Goal: Transaction & Acquisition: Book appointment/travel/reservation

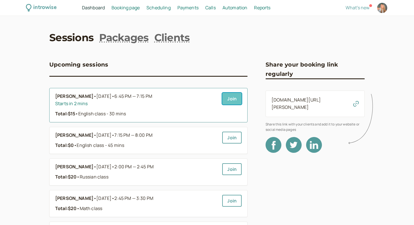
click at [227, 97] on link "Join" at bounding box center [231, 99] width 19 height 12
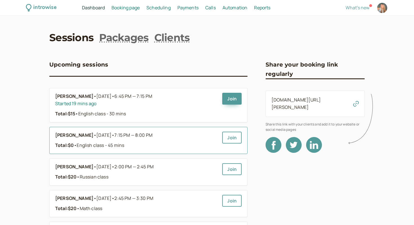
click at [71, 140] on link "Paul Lipski • Today • 7:15 PM — 8:00 PM Total: $0 • English class - 45 mins" at bounding box center [136, 139] width 162 height 17
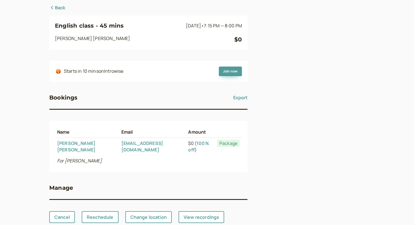
scroll to position [52, 0]
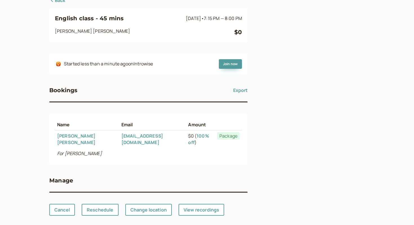
click at [229, 71] on div "Started less than a minute ago on Introwise Join now" at bounding box center [148, 63] width 198 height 21
click at [229, 64] on link "Join now" at bounding box center [230, 64] width 23 height 10
click at [56, 2] on link "Back" at bounding box center [57, 0] width 16 height 7
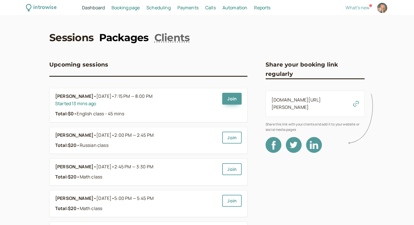
click at [113, 35] on link "Packages" at bounding box center [123, 37] width 49 height 14
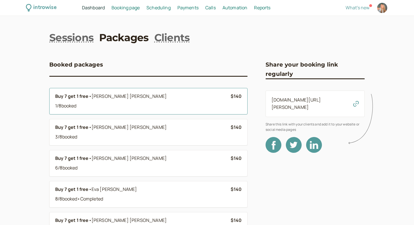
click at [79, 101] on div "Buy 7 get 1 free • Paul Lipski 1 / 8 booked" at bounding box center [142, 101] width 175 height 17
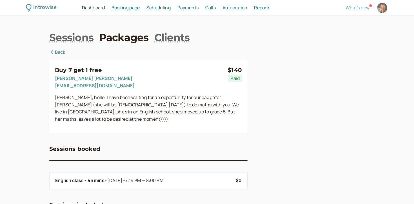
click at [95, 8] on span "Dashboard" at bounding box center [93, 8] width 23 height 6
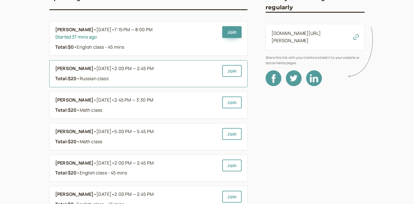
scroll to position [66, 0]
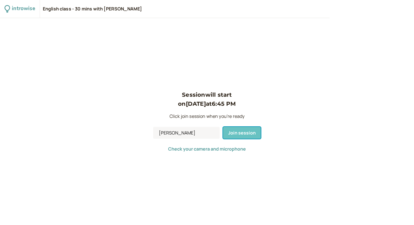
click at [241, 129] on span "Join session" at bounding box center [242, 132] width 28 height 6
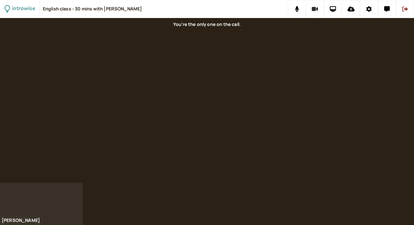
click at [314, 5] on button at bounding box center [315, 9] width 18 height 18
click at [296, 9] on icon at bounding box center [297, 9] width 4 height 6
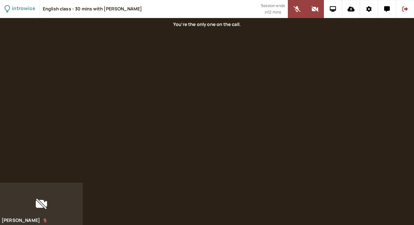
click at [199, 46] on div at bounding box center [207, 100] width 414 height 164
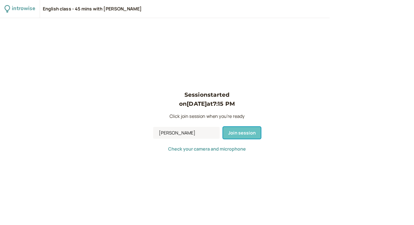
click at [235, 133] on span "Join session" at bounding box center [242, 132] width 28 height 6
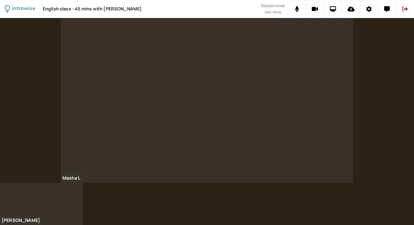
drag, startPoint x: 142, startPoint y: 11, endPoint x: 46, endPoint y: 4, distance: 95.9
click at [46, 4] on div "English class - 45 mins with [PERSON_NAME]" at bounding box center [152, 9] width 218 height 18
click at [146, 8] on div "English class - 45 mins with [PERSON_NAME]" at bounding box center [152, 9] width 218 height 18
drag, startPoint x: 145, startPoint y: 12, endPoint x: 50, endPoint y: 34, distance: 97.6
click at [50, 34] on div "introwise English class - 45 mins with [PERSON_NAME] Session ends in 41 mins Ma…" at bounding box center [207, 112] width 414 height 225
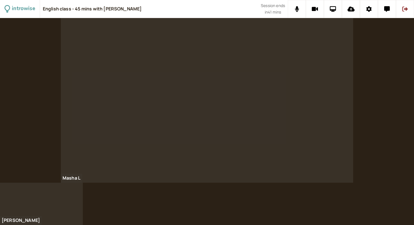
click at [175, 14] on div "English class - 45 mins with [PERSON_NAME]" at bounding box center [152, 9] width 218 height 18
click at [290, 4] on button at bounding box center [297, 9] width 18 height 18
click at [290, 6] on button at bounding box center [297, 9] width 18 height 18
click at [328, 7] on button at bounding box center [333, 9] width 18 height 18
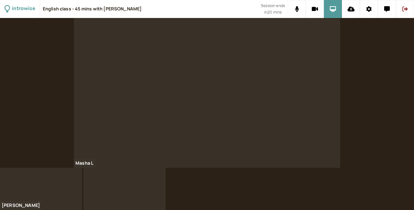
drag, startPoint x: 413, startPoint y: 52, endPoint x: 394, endPoint y: 53, distance: 18.6
click at [394, 53] on div "Masha L" at bounding box center [207, 93] width 414 height 150
drag, startPoint x: 413, startPoint y: 24, endPoint x: 410, endPoint y: 26, distance: 3.9
click at [403, 24] on div "Masha L" at bounding box center [207, 93] width 414 height 150
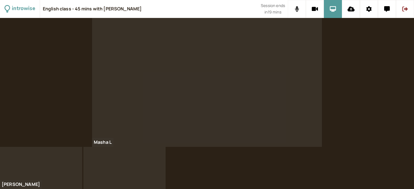
click at [297, 5] on button at bounding box center [297, 9] width 18 height 18
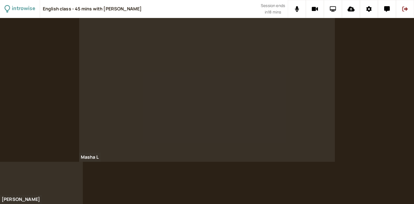
click at [328, 5] on button at bounding box center [333, 9] width 18 height 18
click at [333, 5] on button at bounding box center [333, 9] width 18 height 18
